Goal: Information Seeking & Learning: Learn about a topic

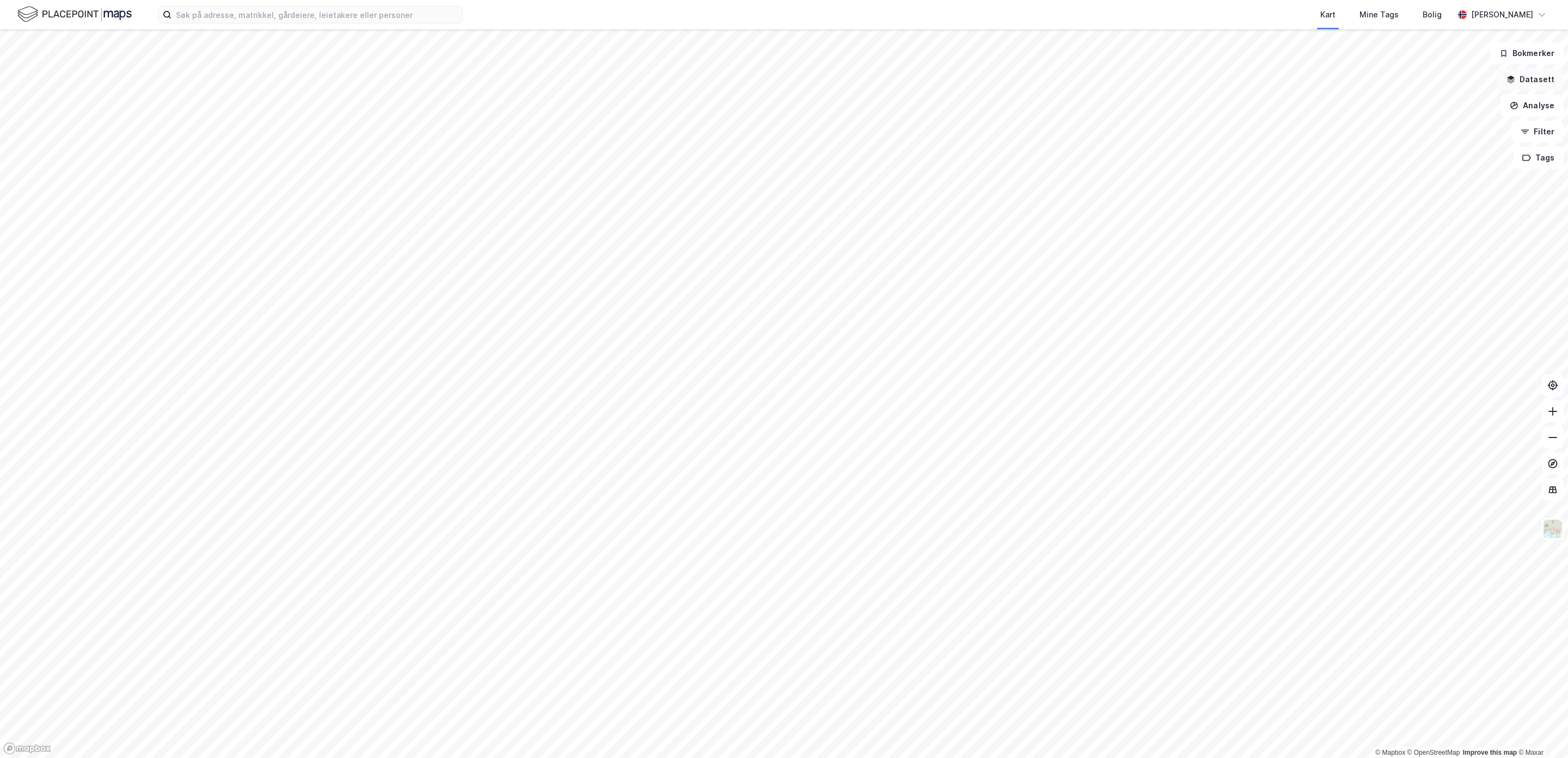
click at [1525, 85] on button "Datasett" at bounding box center [1530, 79] width 67 height 21
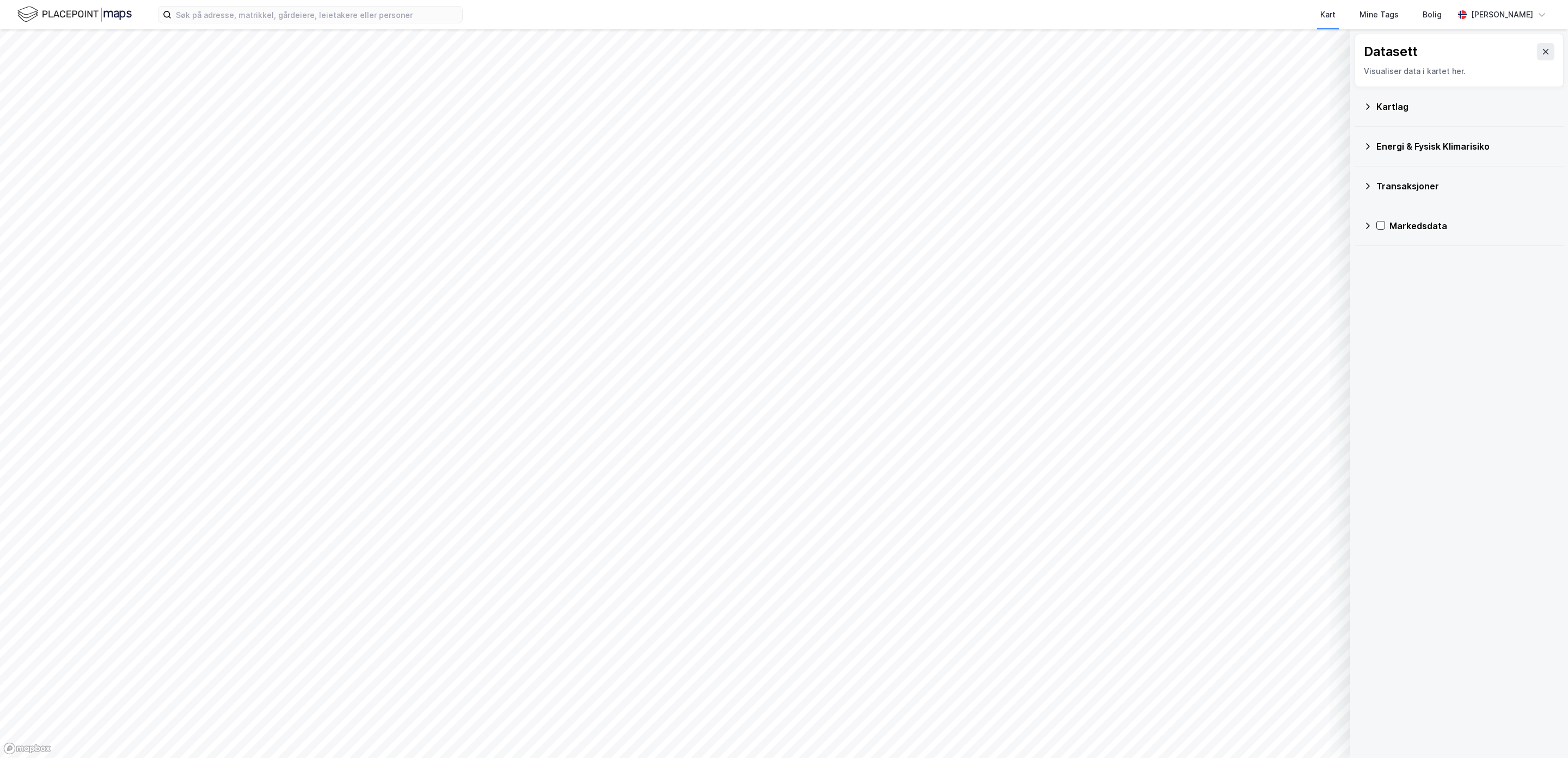
click at [1374, 108] on div "Kartlag" at bounding box center [1459, 107] width 192 height 26
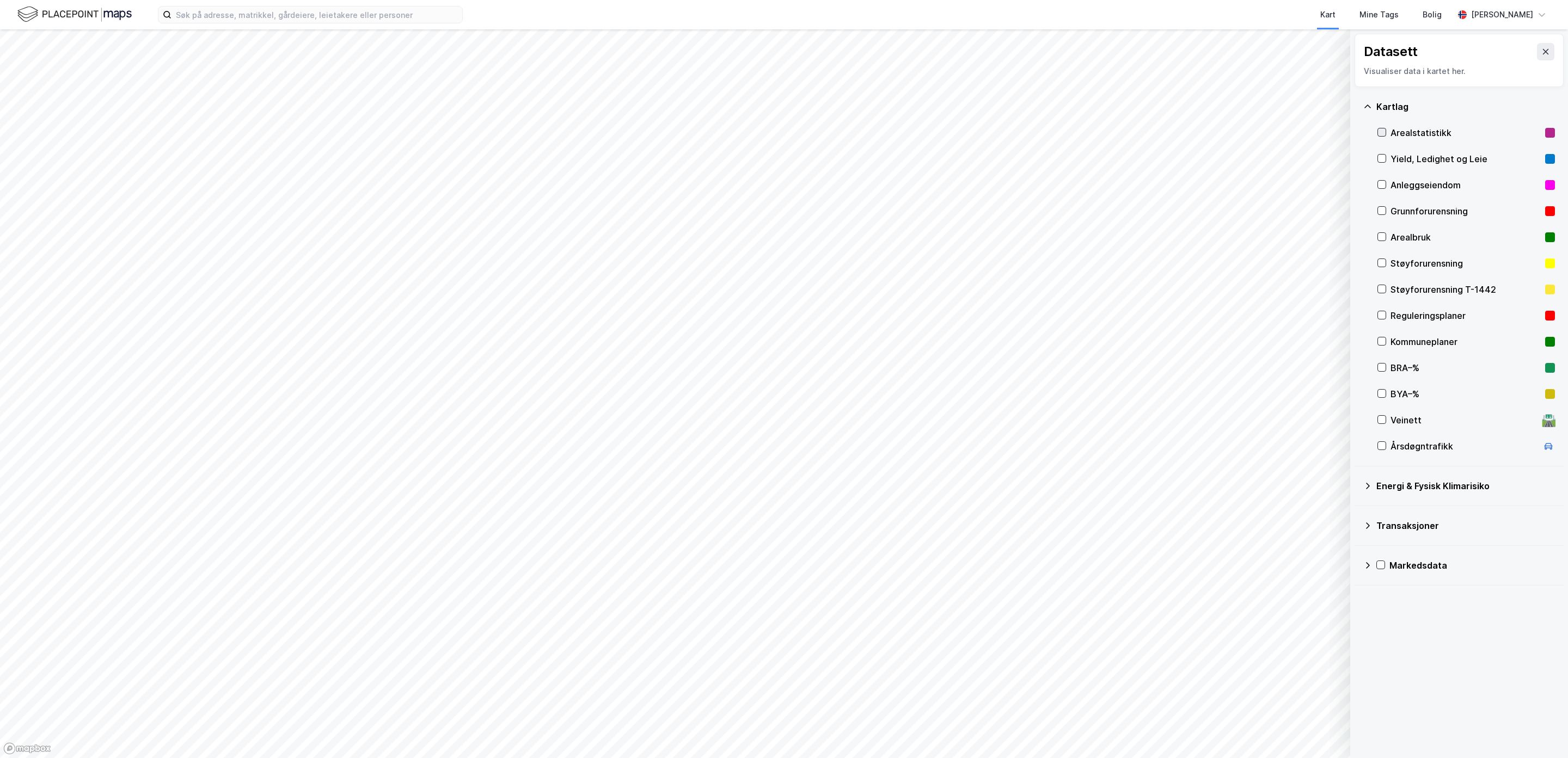
click at [1381, 132] on icon at bounding box center [1382, 133] width 8 height 8
click at [39, 253] on button "Mer" at bounding box center [43, 254] width 64 height 17
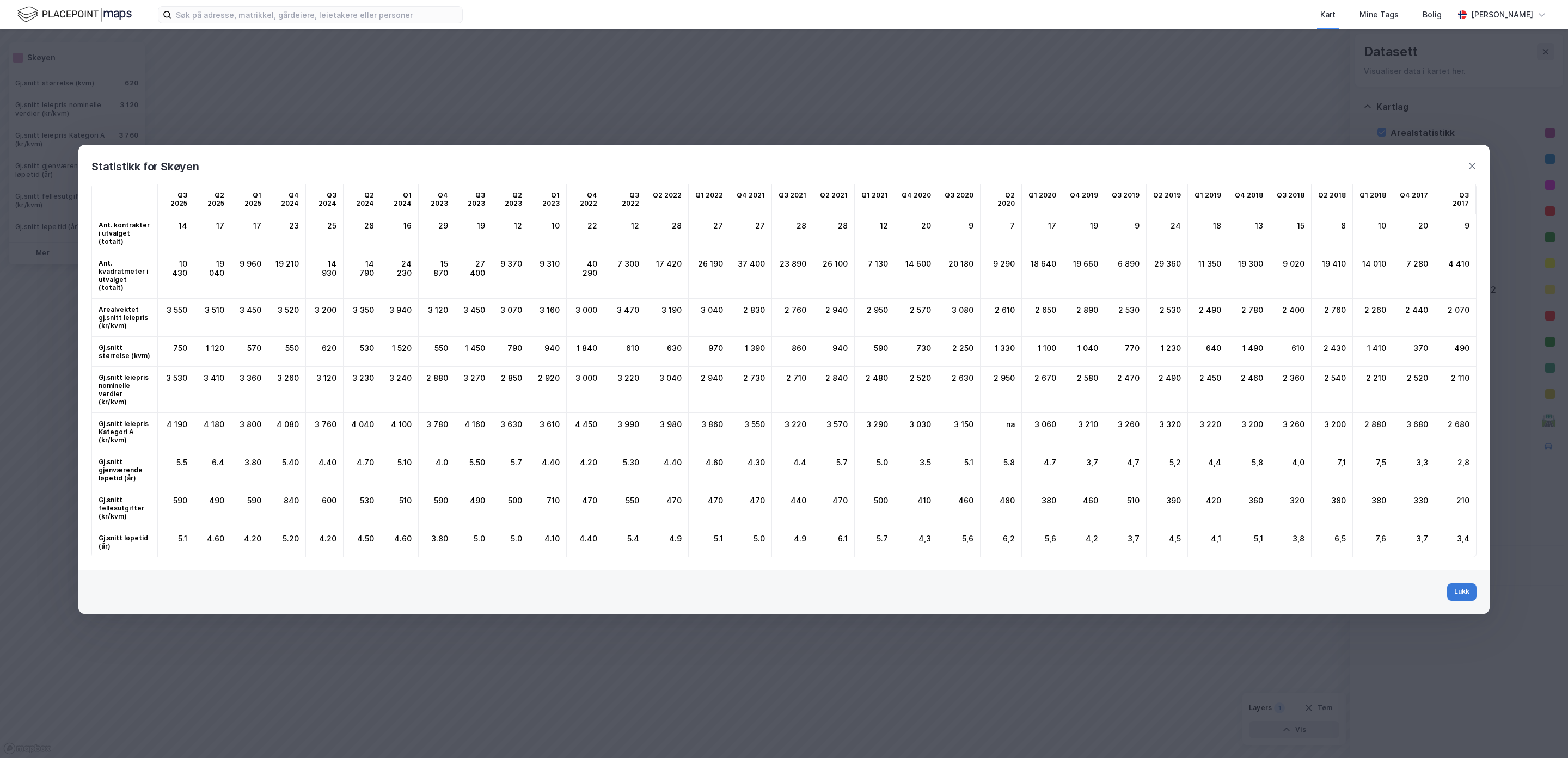
click at [1467, 584] on button "Lukk" at bounding box center [1462, 592] width 29 height 17
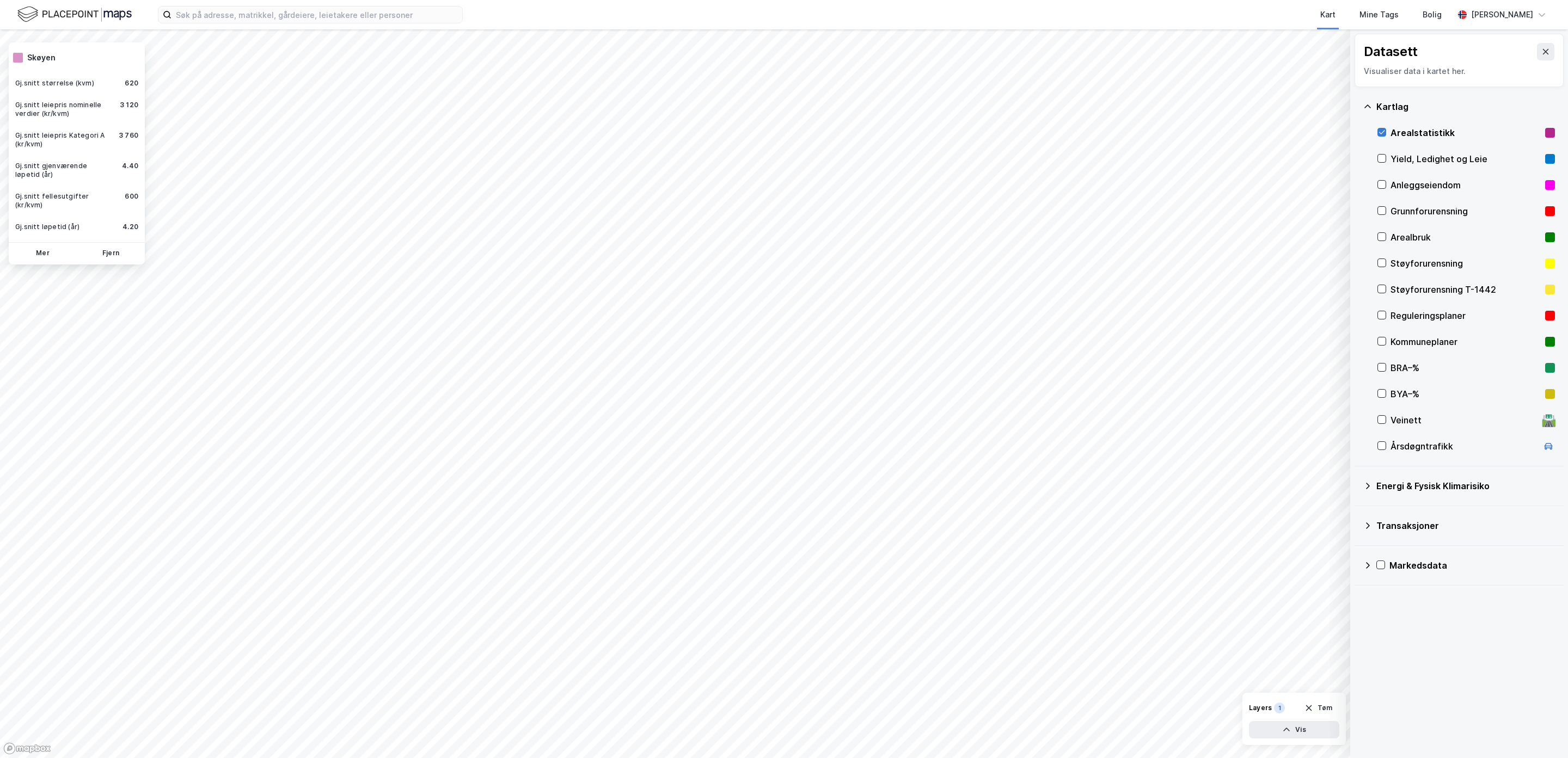
click at [1381, 130] on icon at bounding box center [1382, 133] width 8 height 8
click at [1382, 131] on icon at bounding box center [1382, 133] width 8 height 8
click at [43, 255] on div "Mer Fjern" at bounding box center [77, 253] width 136 height 22
click at [49, 245] on button "Mer" at bounding box center [43, 254] width 64 height 17
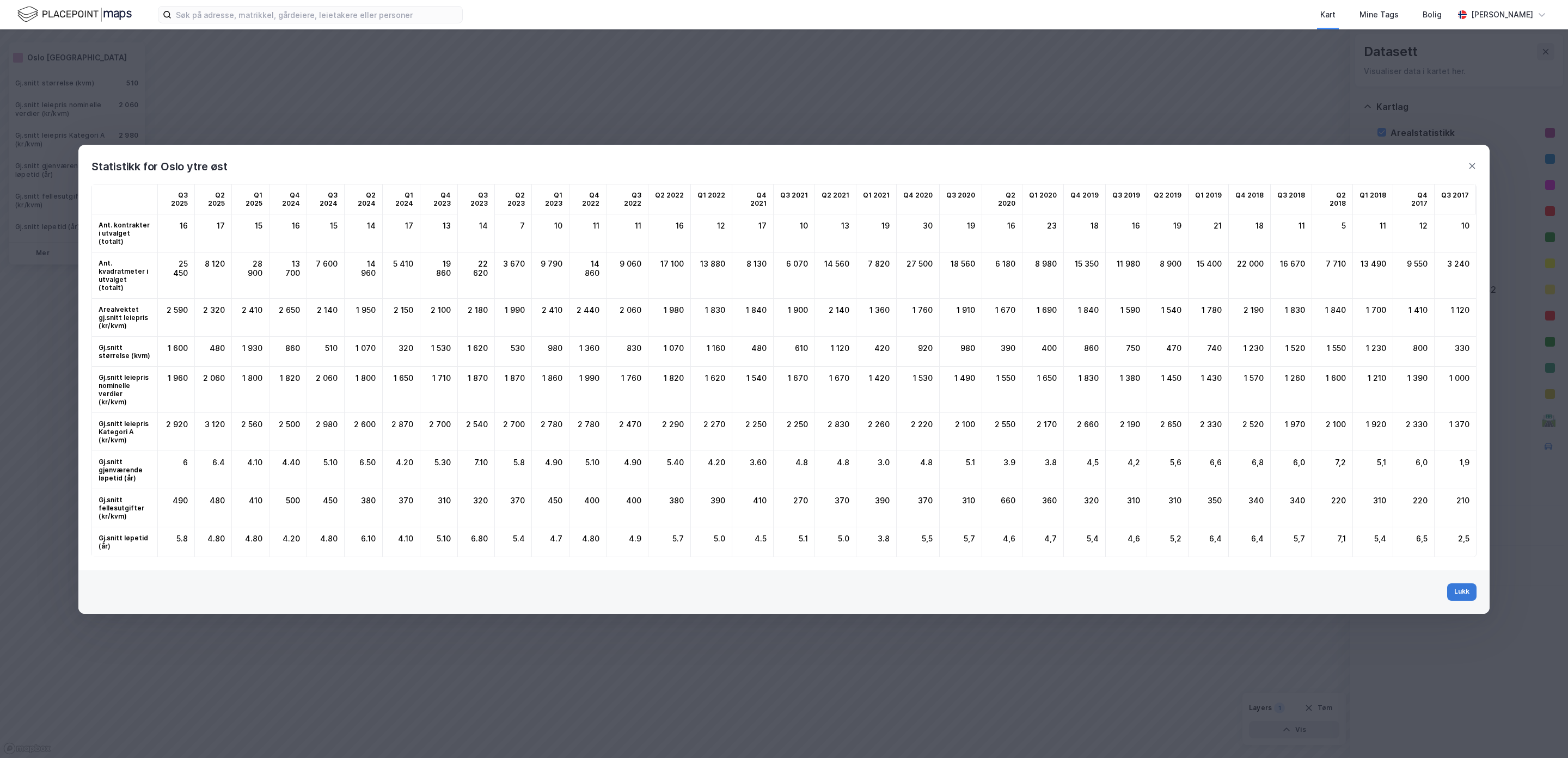
click at [1469, 584] on button "Lukk" at bounding box center [1462, 592] width 29 height 17
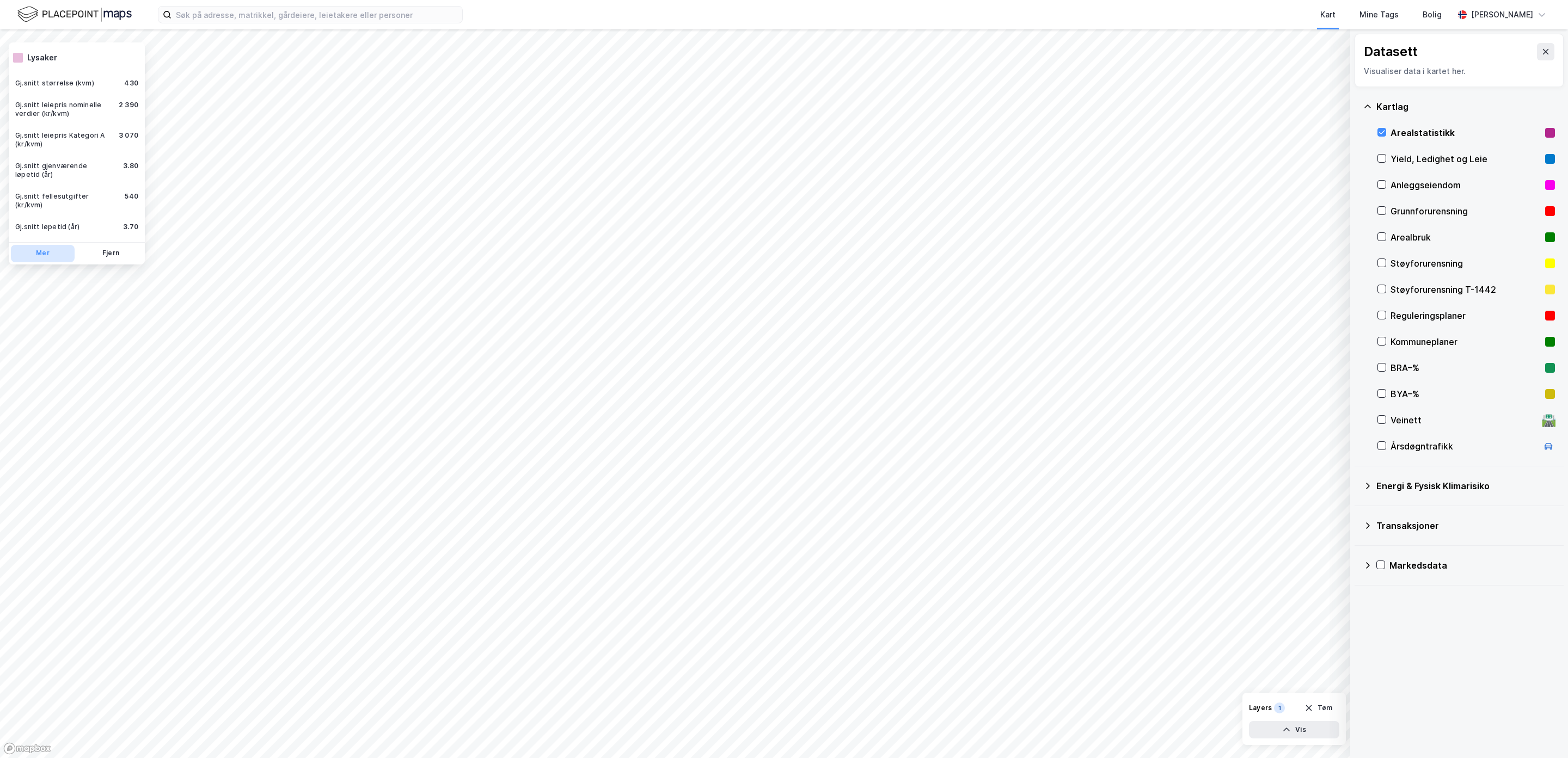
click at [45, 245] on button "Mer" at bounding box center [43, 254] width 64 height 17
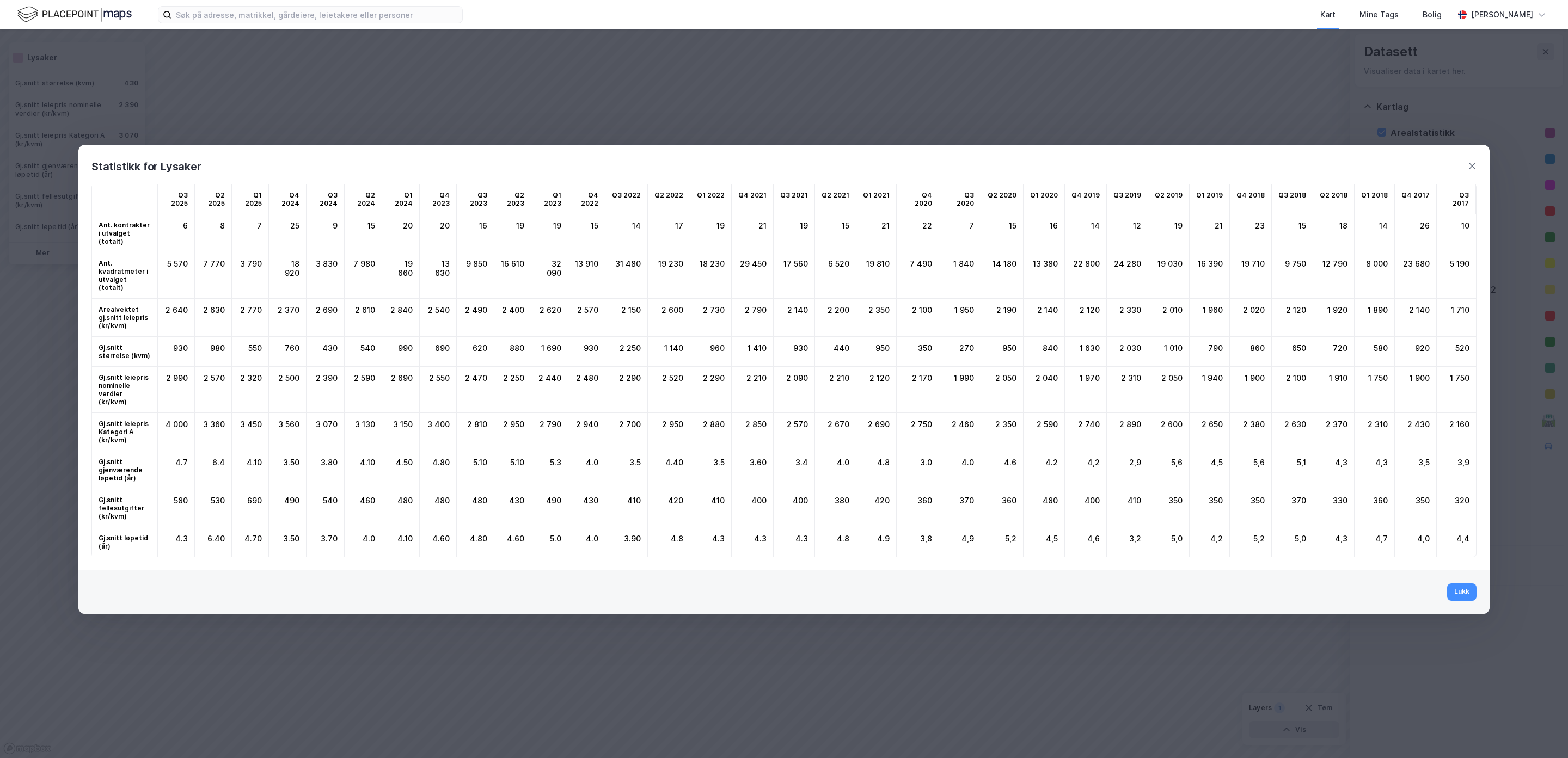
click at [1469, 167] on div "Statistikk for Lysaker" at bounding box center [784, 159] width 1412 height 30
click at [1468, 171] on icon at bounding box center [1472, 166] width 9 height 9
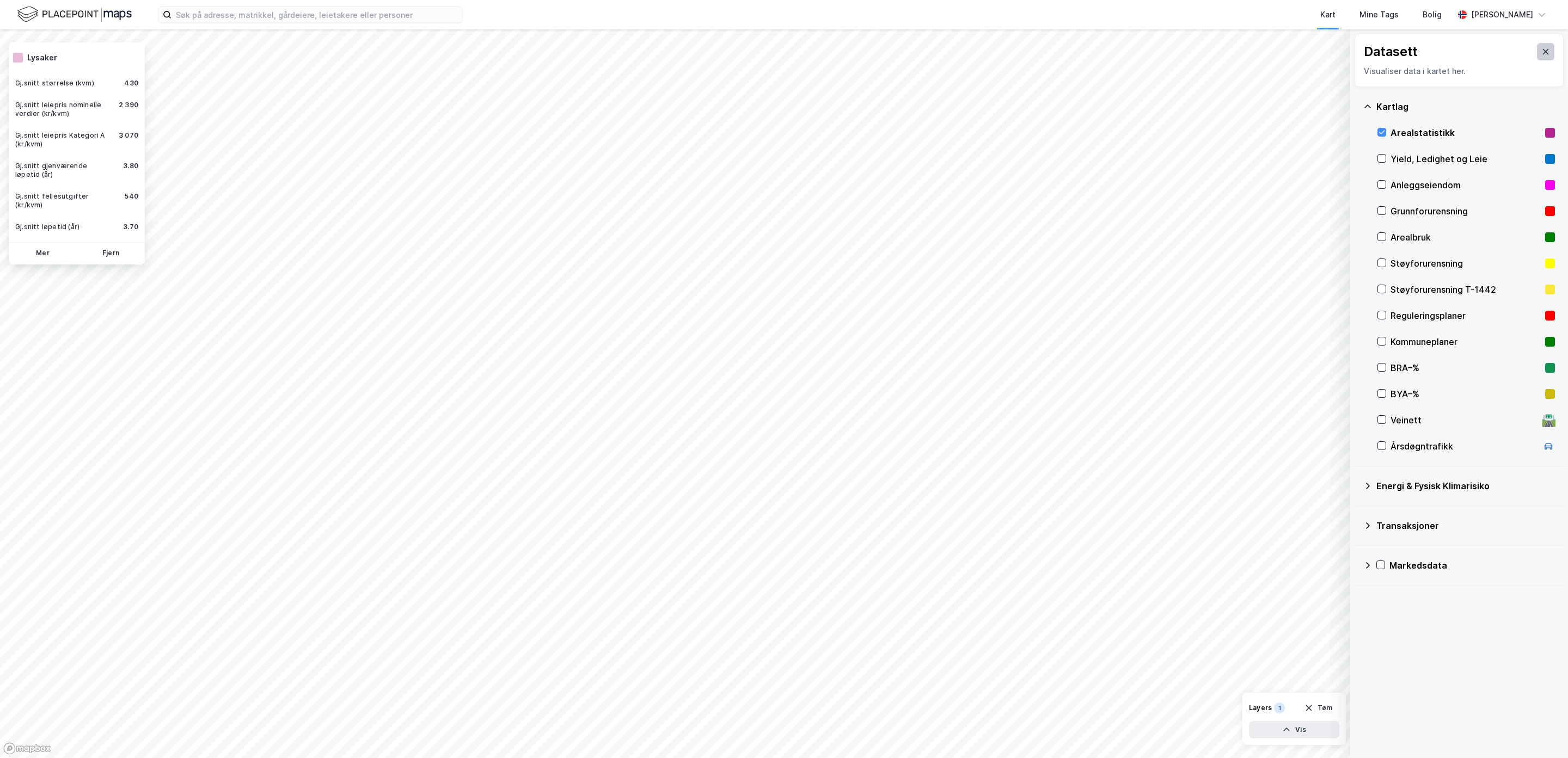
click at [1543, 52] on icon at bounding box center [1546, 52] width 6 height 6
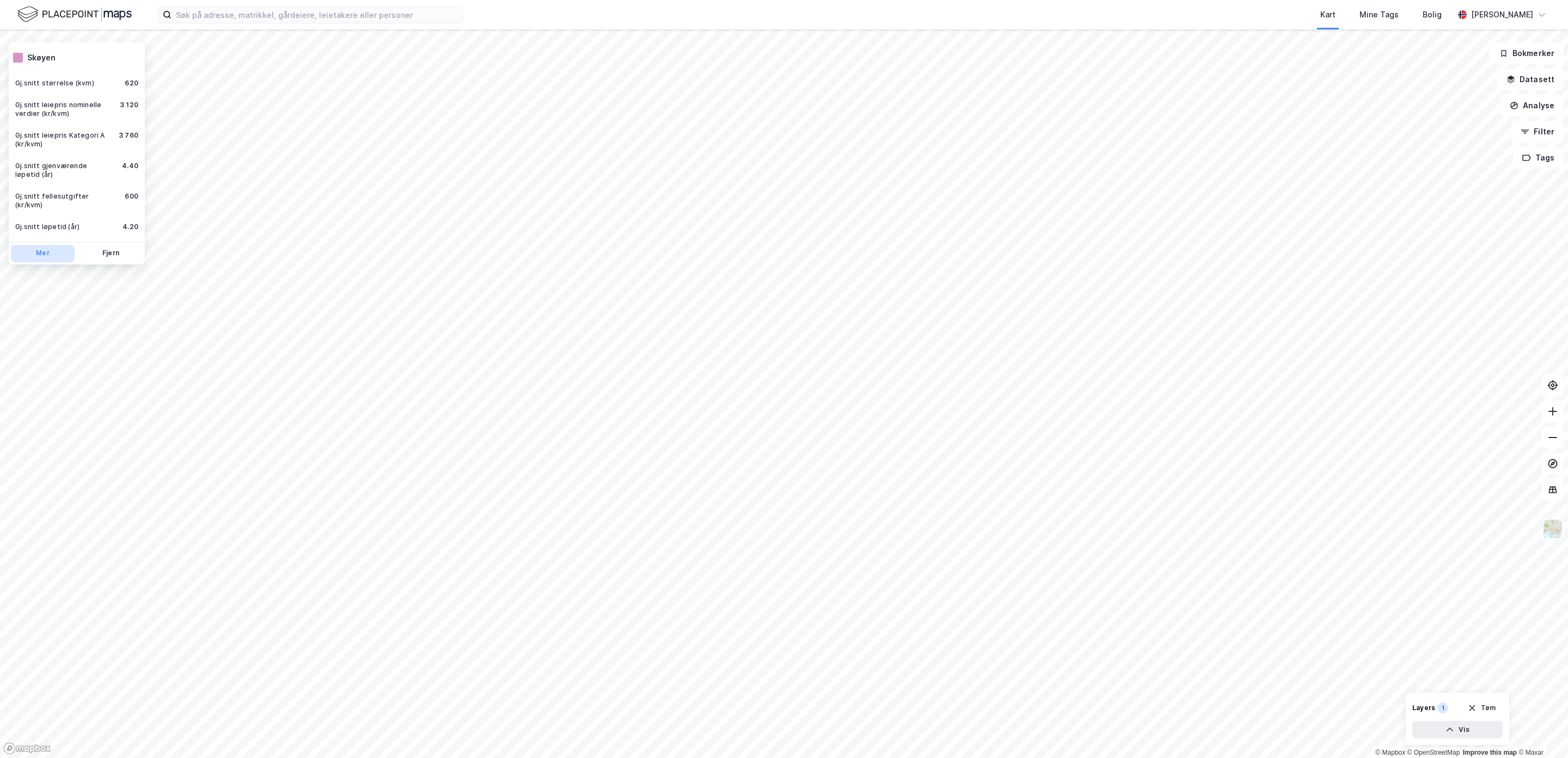
click at [40, 245] on button "Mer" at bounding box center [43, 254] width 64 height 17
